Goal: Check status: Check status

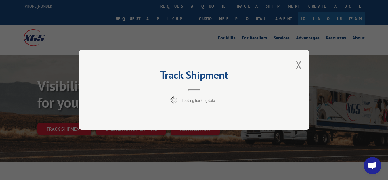
scroll to position [29, 0]
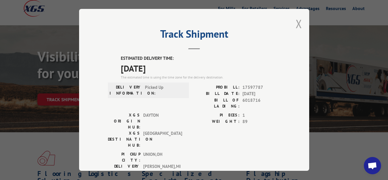
click at [296, 20] on button "Close modal" at bounding box center [299, 23] width 6 height 15
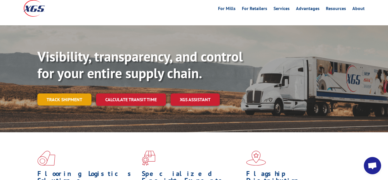
click at [66, 93] on link "Track shipment" at bounding box center [64, 99] width 54 height 12
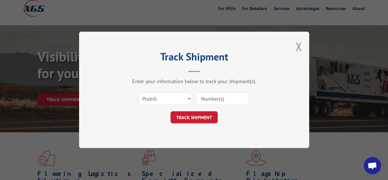
scroll to position [0, 0]
click at [139, 93] on select "Select category... Probill BOL PO" at bounding box center [165, 99] width 53 height 12
select select "bol"
click option "BOL" at bounding box center [0, 0] width 0 height 0
drag, startPoint x: 213, startPoint y: 97, endPoint x: 222, endPoint y: 86, distance: 14.1
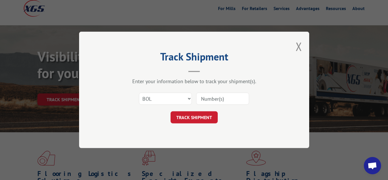
click at [213, 97] on input at bounding box center [222, 99] width 53 height 12
type input "6018713"
click button "TRACK SHIPMENT" at bounding box center [194, 118] width 47 height 12
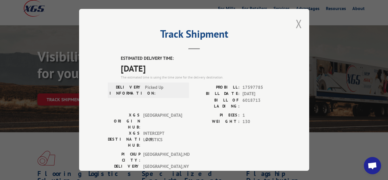
drag, startPoint x: 295, startPoint y: 20, endPoint x: 183, endPoint y: 94, distance: 133.9
click at [296, 21] on button "Close modal" at bounding box center [299, 23] width 6 height 15
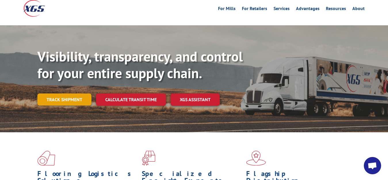
click at [55, 93] on link "Track shipment" at bounding box center [64, 99] width 54 height 12
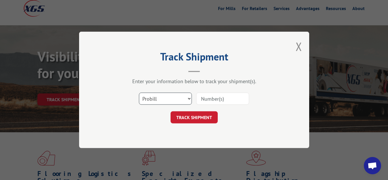
click at [139, 93] on select "Select category... Probill BOL PO" at bounding box center [165, 99] width 53 height 12
select select "bol"
click option "BOL" at bounding box center [0, 0] width 0 height 0
drag, startPoint x: 207, startPoint y: 104, endPoint x: 221, endPoint y: 81, distance: 26.7
click at [207, 103] on input at bounding box center [222, 99] width 53 height 12
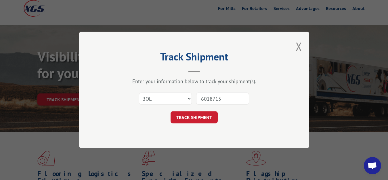
type input "6018715"
click button "TRACK SHIPMENT" at bounding box center [194, 118] width 47 height 12
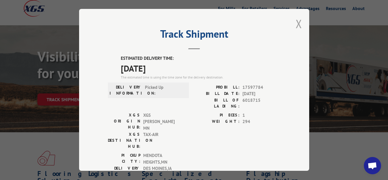
click at [296, 22] on button "Close modal" at bounding box center [299, 23] width 6 height 15
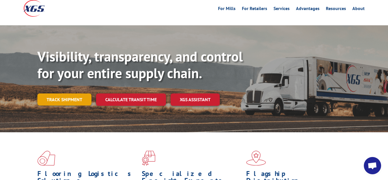
click at [56, 93] on link "Track shipment" at bounding box center [64, 99] width 54 height 12
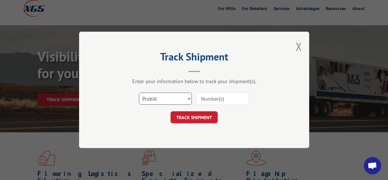
click at [139, 93] on select "Select category... Probill BOL PO" at bounding box center [165, 99] width 53 height 12
select select "bol"
click option "BOL" at bounding box center [0, 0] width 0 height 0
click at [216, 98] on input at bounding box center [222, 99] width 53 height 12
type input "6018717"
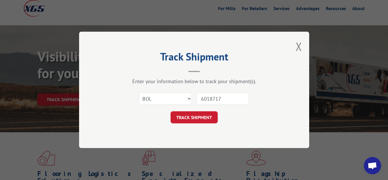
click button "TRACK SHIPMENT" at bounding box center [194, 118] width 47 height 12
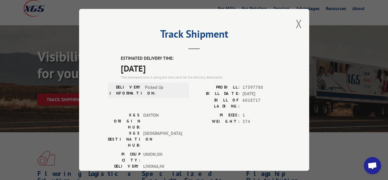
click at [298, 22] on div "Track Shipment ESTIMATED DELIVERY TIME: [DATE] The estimated time is using the …" at bounding box center [194, 90] width 230 height 162
click at [296, 22] on button "Close modal" at bounding box center [299, 23] width 6 height 15
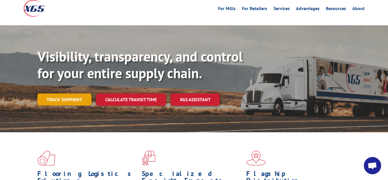
click at [52, 93] on link "Track shipment" at bounding box center [64, 99] width 54 height 12
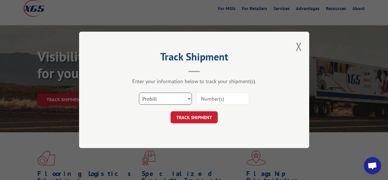
click at [139, 93] on select "Select category... Probill BOL PO" at bounding box center [165, 99] width 53 height 12
select select "bol"
click option "BOL" at bounding box center [0, 0] width 0 height 0
click at [214, 97] on input at bounding box center [222, 99] width 53 height 12
type input "6018718"
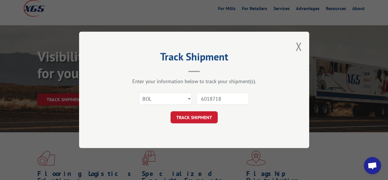
click button "TRACK SHIPMENT" at bounding box center [194, 118] width 47 height 12
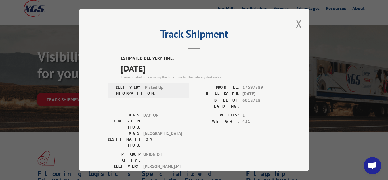
drag, startPoint x: 294, startPoint y: 23, endPoint x: 229, endPoint y: 55, distance: 72.1
click at [296, 23] on button "Close modal" at bounding box center [299, 23] width 6 height 15
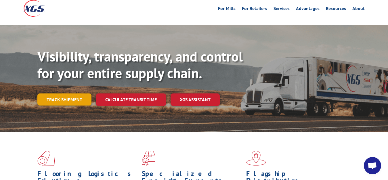
click at [47, 93] on link "Track shipment" at bounding box center [64, 99] width 54 height 12
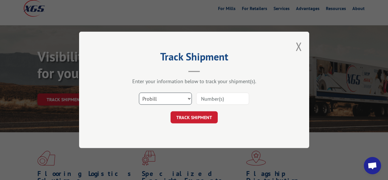
click at [139, 93] on select "Select category... Probill BOL PO" at bounding box center [165, 99] width 53 height 12
select select "bol"
click option "BOL" at bounding box center [0, 0] width 0 height 0
click at [213, 99] on input at bounding box center [222, 99] width 53 height 12
type input "6018714"
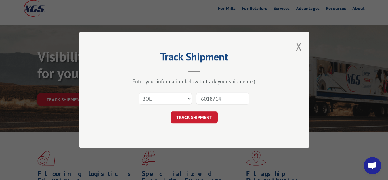
click button "TRACK SHIPMENT" at bounding box center [194, 118] width 47 height 12
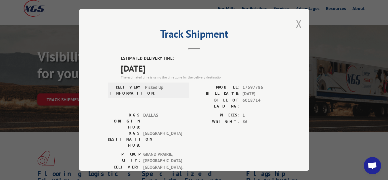
click at [296, 22] on button "Close modal" at bounding box center [299, 23] width 6 height 15
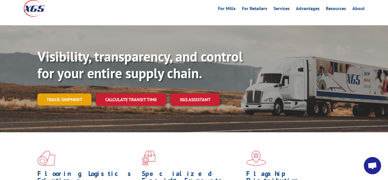
click at [67, 93] on link "Track shipment" at bounding box center [64, 99] width 54 height 12
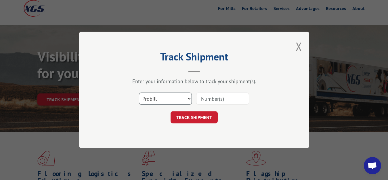
click at [139, 93] on select "Select category... Probill BOL PO" at bounding box center [165, 99] width 53 height 12
select select "bol"
click option "BOL" at bounding box center [0, 0] width 0 height 0
click at [206, 96] on input at bounding box center [222, 99] width 53 height 12
